Goal: Task Accomplishment & Management: Complete application form

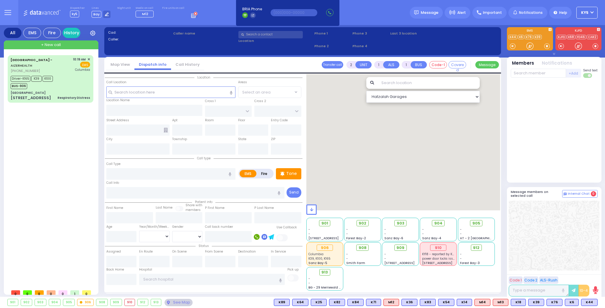
click at [274, 37] on input "text" at bounding box center [270, 34] width 64 height 7
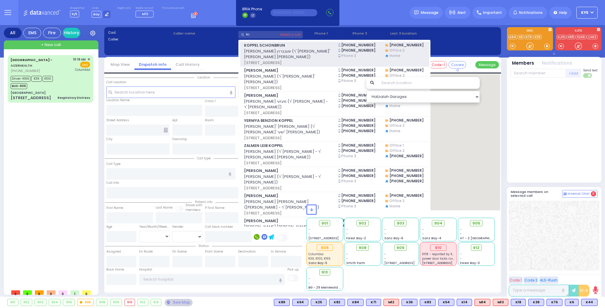
type input "k"
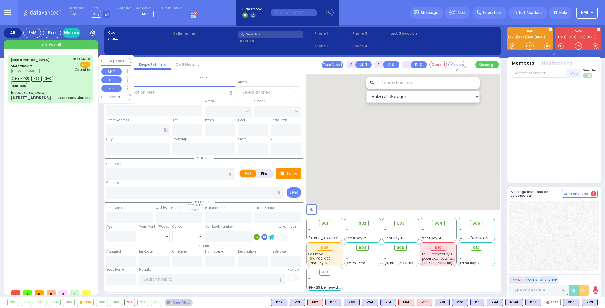
click at [69, 81] on div "Driver-K165 K39 K100 BUS-906" at bounding box center [50, 81] width 79 height 15
type input "6"
select select
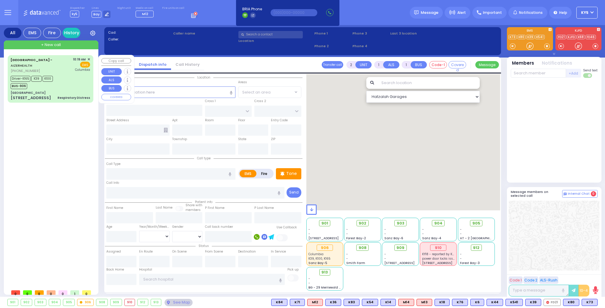
type input "Respiratory Distress"
radio input "true"
type input "[PERSON_NAME]"
type input "Landau"
type input "3"
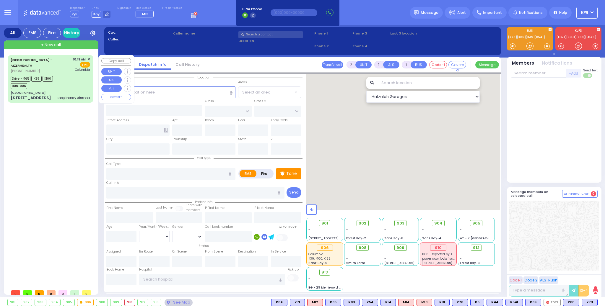
select select "Month"
select select "[DEMOGRAPHIC_DATA]"
type input "10:19"
type input "10:22"
type input "10:30"
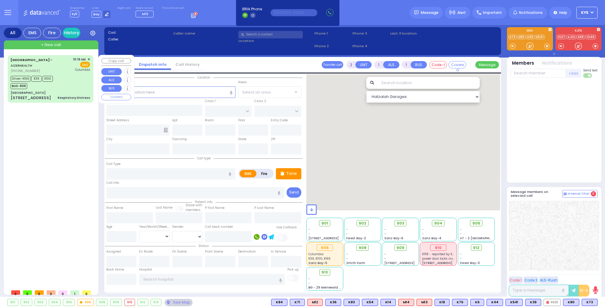
type input "10:52"
type input "11:45"
type input "11:57"
type input "[US_STATE][GEOGRAPHIC_DATA]- [GEOGRAPHIC_DATA]"
select select "Hatzalah Garages"
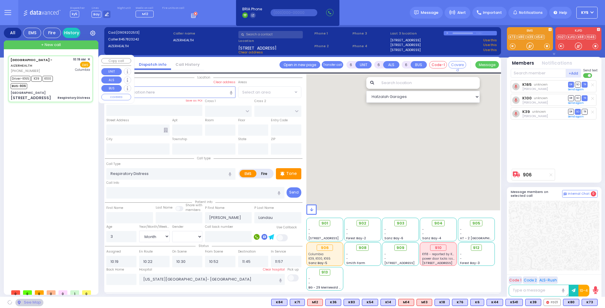
type input "[GEOGRAPHIC_DATA]"
type input "MERON DR"
type input "RATZFERT WAY"
type input "[STREET_ADDRESS]"
type input "6"
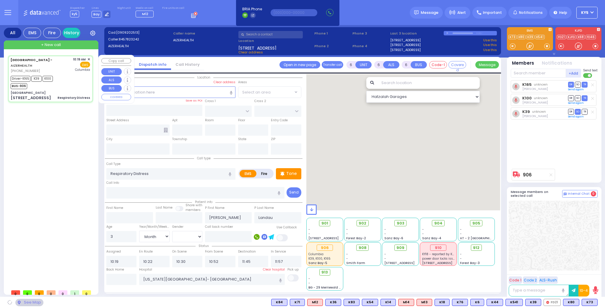
type input "2"
type input "[PERSON_NAME]"
type input "[US_STATE]"
type input "10930"
select select "SECTION 6"
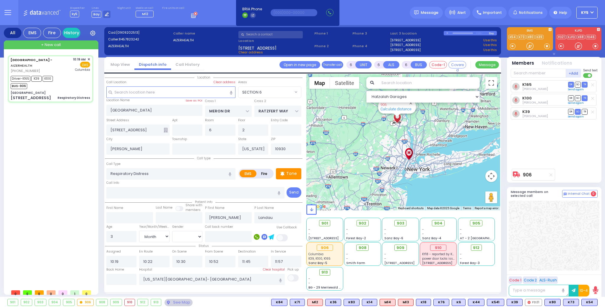
click at [282, 37] on input "text" at bounding box center [270, 34] width 64 height 7
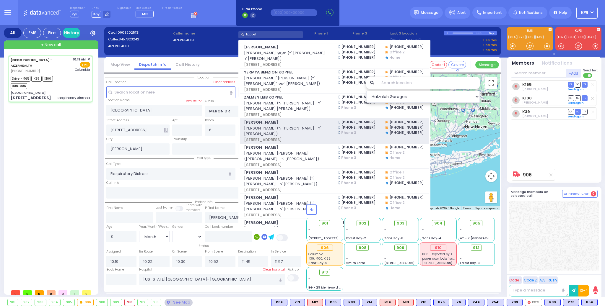
scroll to position [49, 0]
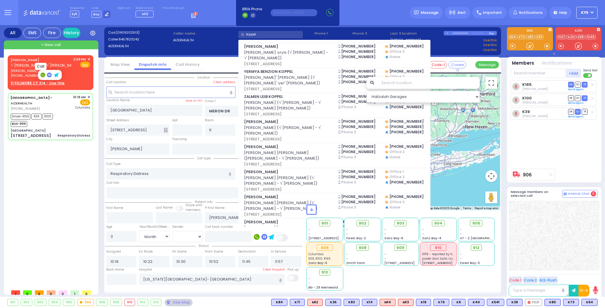
type input "koppel"
click at [43, 74] on rect at bounding box center [42, 75] width 5 height 5
type input "8453765258"
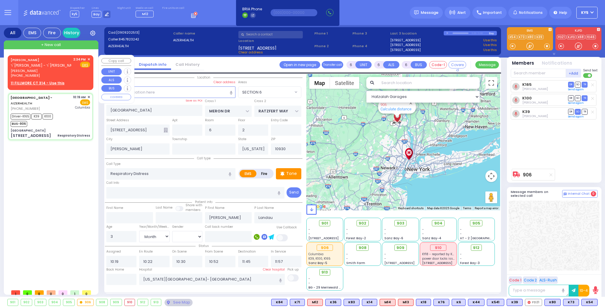
click at [89, 60] on span "✕" at bounding box center [88, 59] width 3 height 5
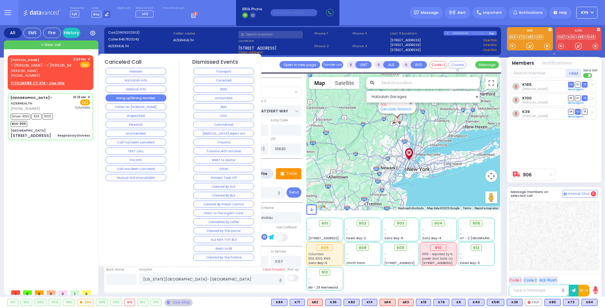
click at [143, 95] on button "Hang up/Wrong Number" at bounding box center [135, 98] width 61 height 7
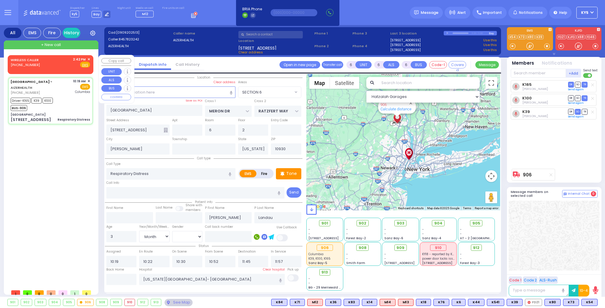
click at [89, 58] on span "✕" at bounding box center [88, 59] width 3 height 5
click at [88, 59] on span "✕" at bounding box center [88, 59] width 3 height 5
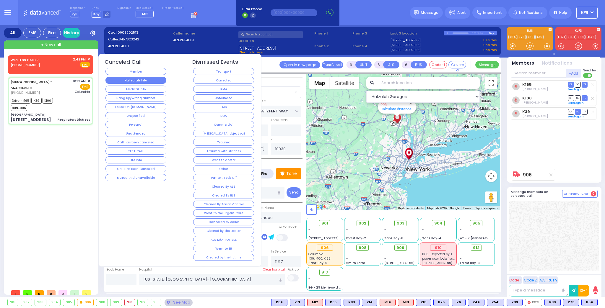
click at [152, 78] on button "Hatzalah Info" at bounding box center [135, 80] width 61 height 7
